Goal: Task Accomplishment & Management: Manage account settings

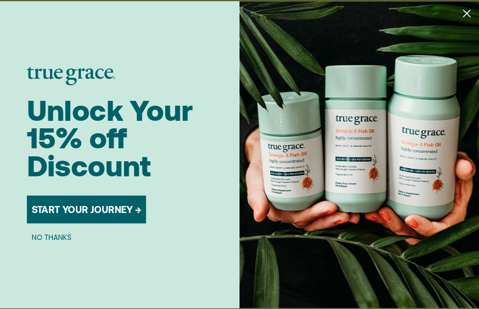
scroll to position [244, 0]
click at [52, 242] on button "NO THANKS" at bounding box center [52, 236] width 50 height 11
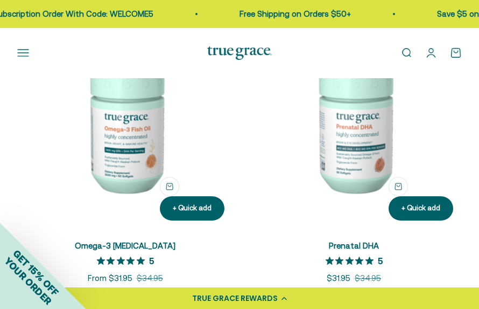
click at [144, 245] on link "Omega-3 [MEDICAL_DATA]" at bounding box center [125, 245] width 101 height 9
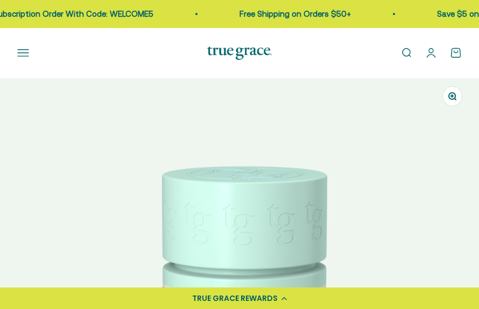
select select "3"
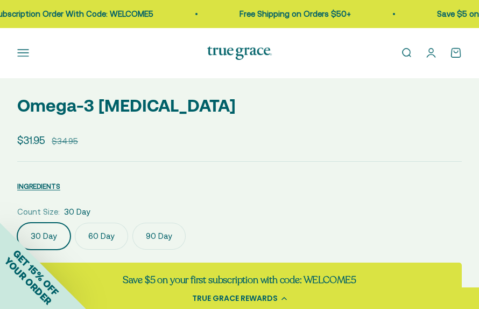
click at [159, 237] on label "90 Day" at bounding box center [159, 235] width 53 height 27
click at [17, 222] on input "90 Day" at bounding box center [17, 222] width 1 height 1
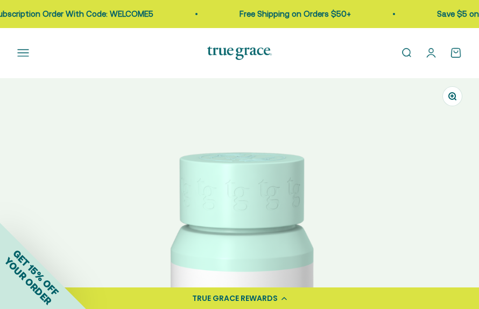
click at [25, 58] on button "Open navigation menu" at bounding box center [23, 53] width 12 height 12
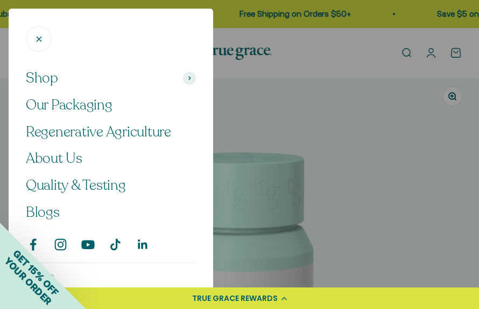
click at [348, 61] on div at bounding box center [239, 154] width 479 height 309
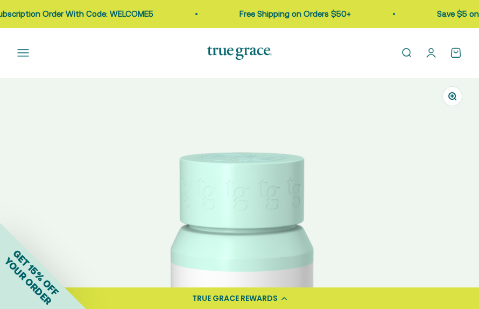
click at [437, 54] on link "Open account page" at bounding box center [432, 53] width 12 height 12
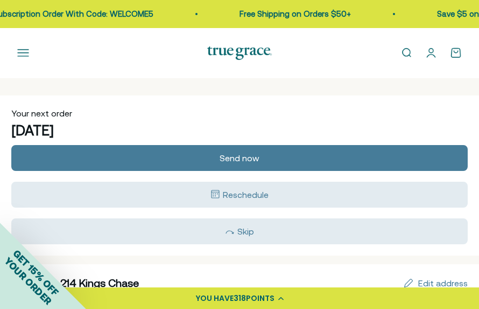
click at [251, 190] on span "Reschedule" at bounding box center [246, 195] width 46 height 10
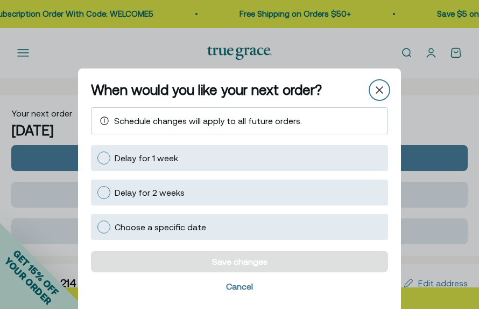
click at [381, 91] on icon "Close" at bounding box center [380, 90] width 8 height 8
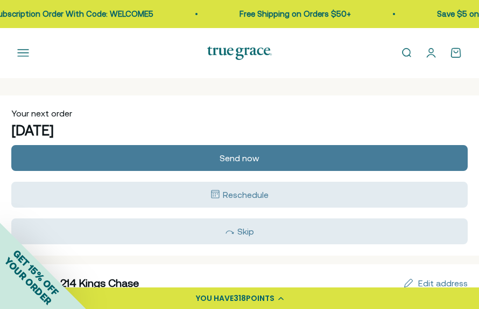
click at [252, 162] on span "Send now" at bounding box center [240, 158] width 40 height 10
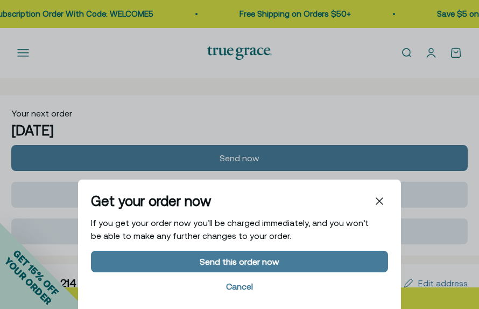
click at [251, 263] on div "Send this order now" at bounding box center [240, 261] width 80 height 9
